Goal: Use online tool/utility

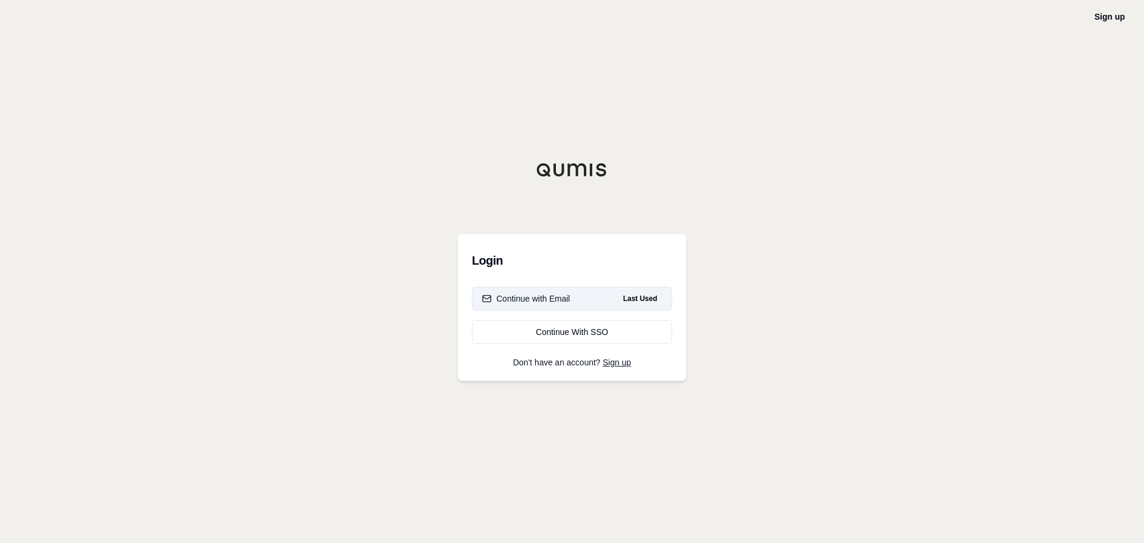
click at [546, 290] on button "Continue with Email Last Used" at bounding box center [572, 299] width 200 height 24
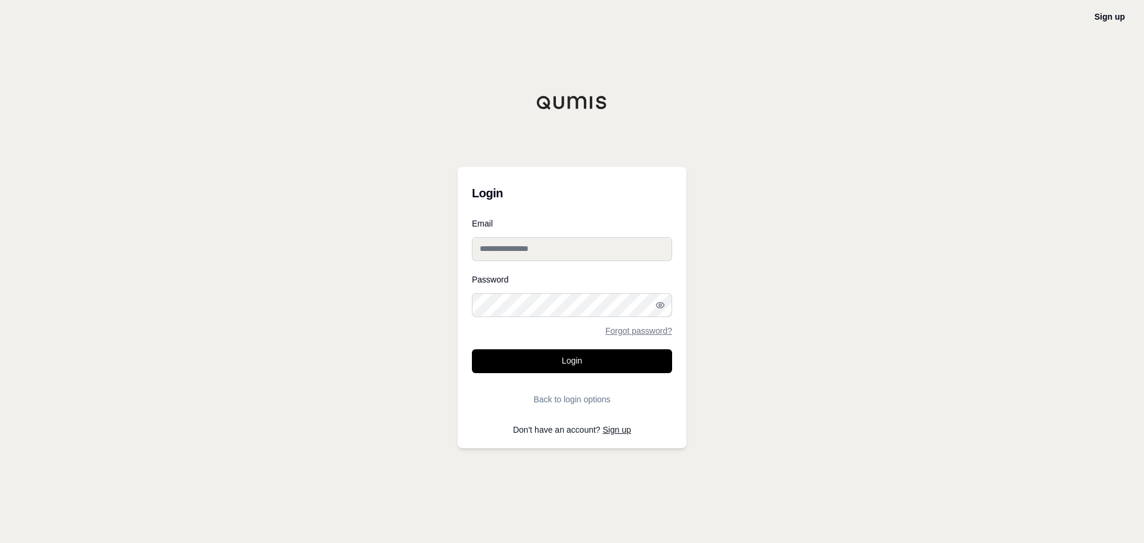
type input "**********"
click at [587, 358] on button "Login" at bounding box center [572, 361] width 200 height 24
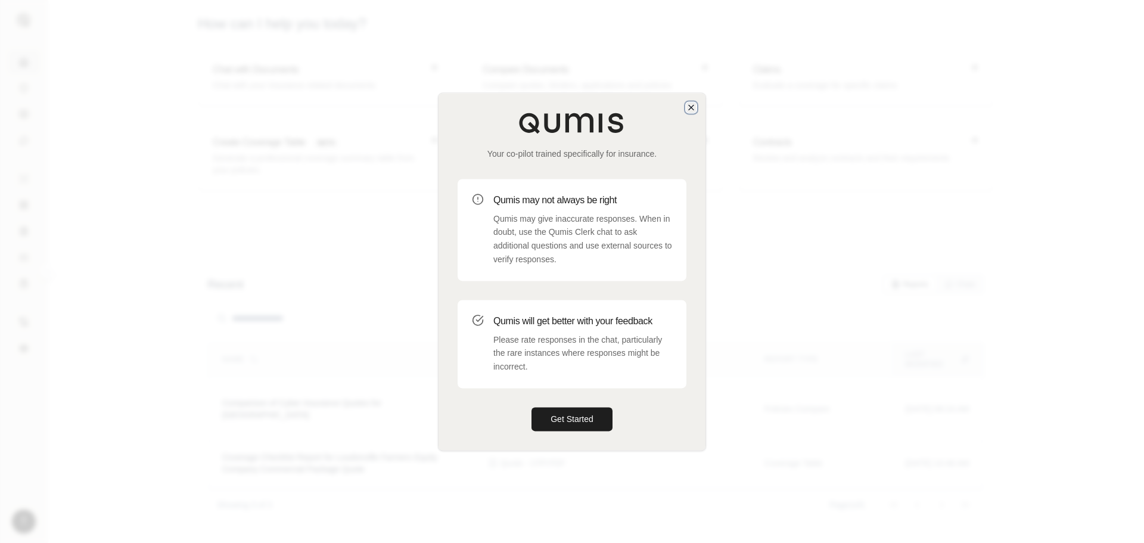
click at [694, 110] on icon "button" at bounding box center [692, 108] width 10 height 10
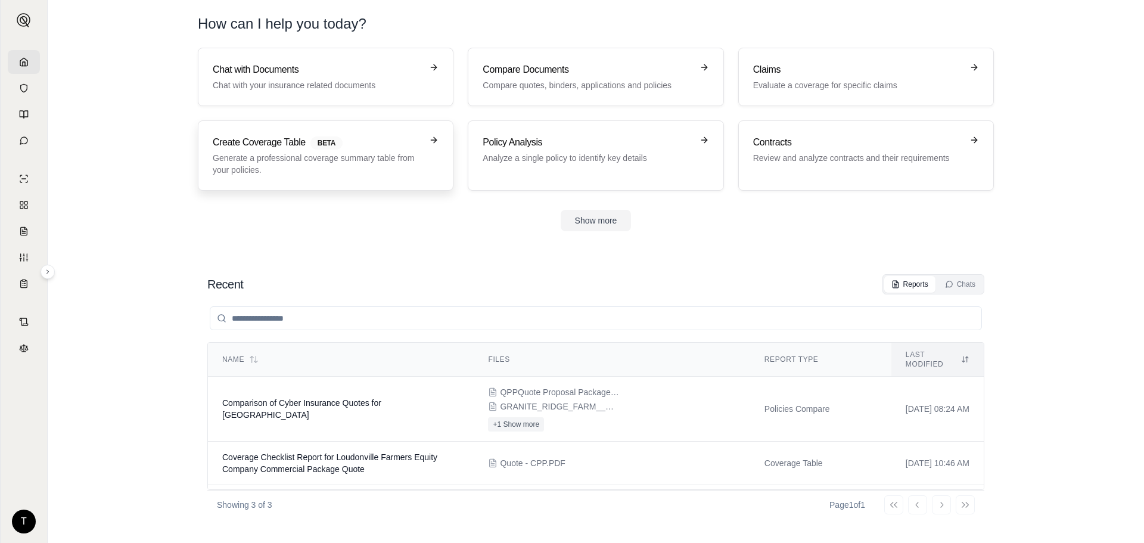
click at [347, 162] on p "Generate a professional coverage summary table from your policies." at bounding box center [317, 164] width 209 height 24
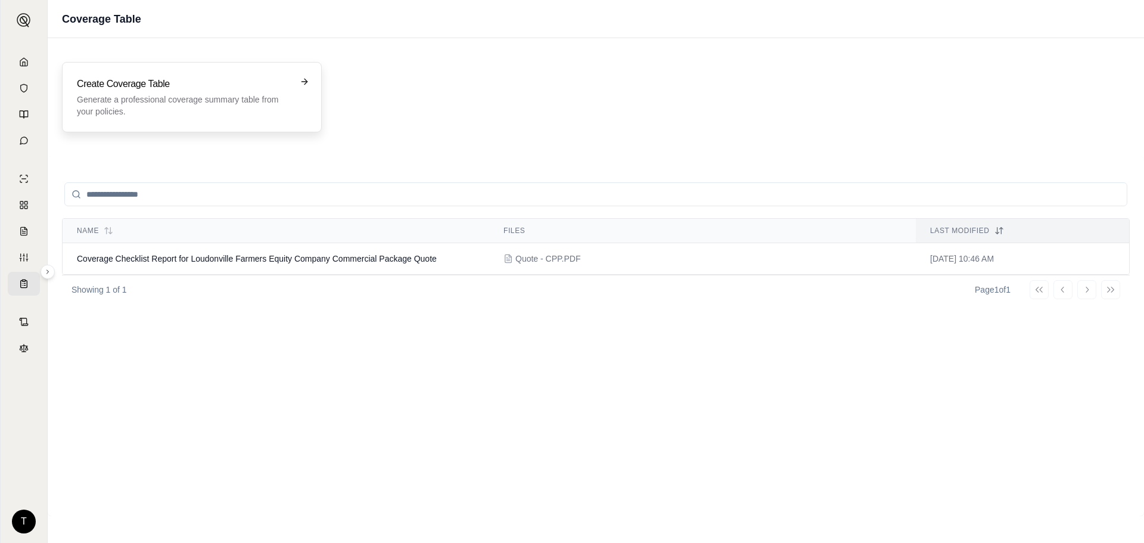
click at [237, 103] on p "Generate a professional coverage summary table from your policies." at bounding box center [183, 106] width 213 height 24
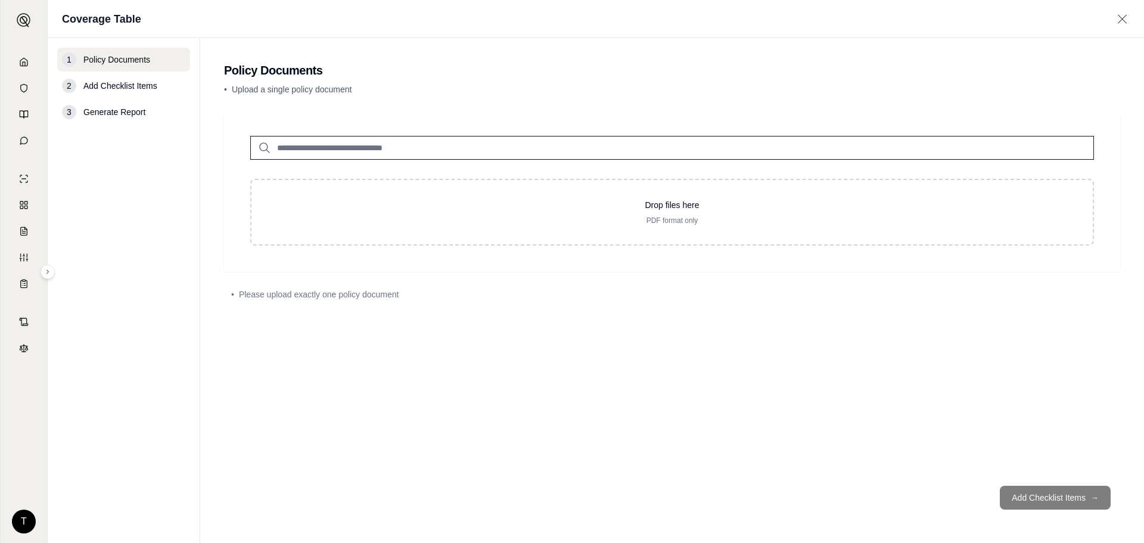
click at [396, 154] on input "search" at bounding box center [672, 148] width 844 height 24
click at [579, 278] on div "Drop files here PDF format only • Please upload exactly one policy document" at bounding box center [672, 293] width 896 height 367
